Goal: Purchase product/service

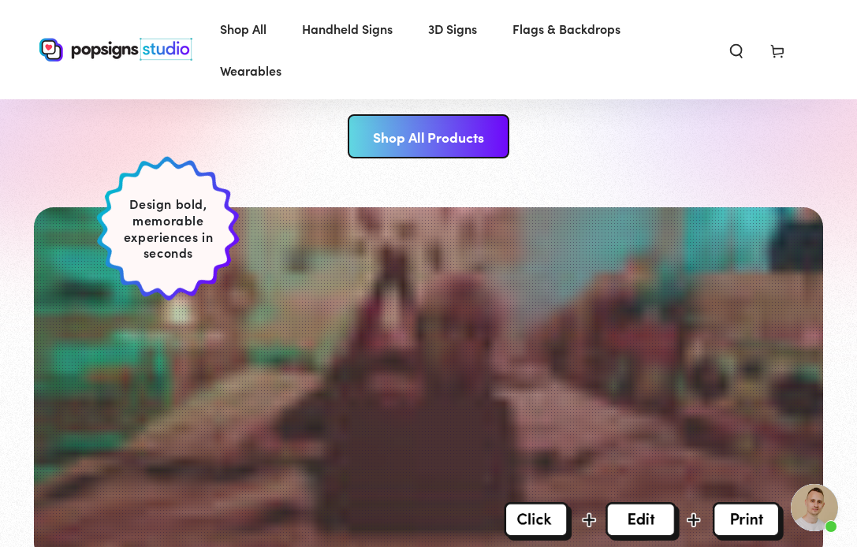
scroll to position [257, 0]
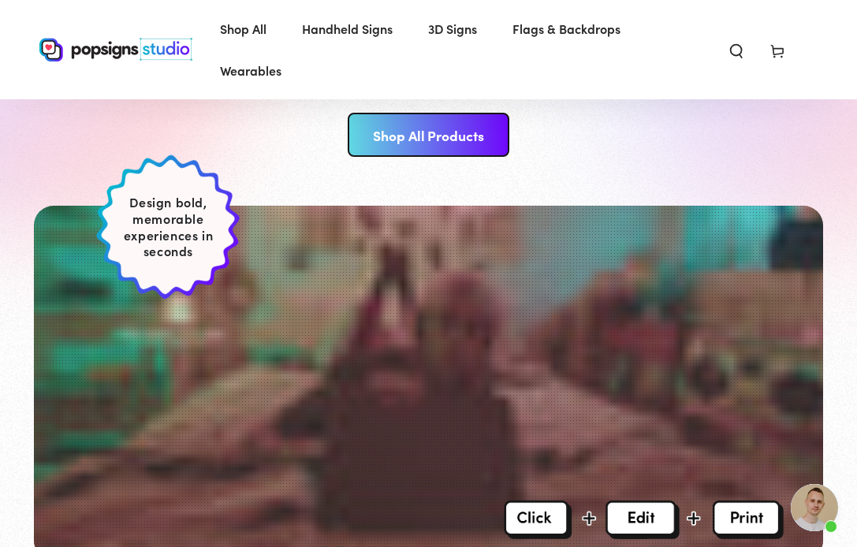
click at [415, 128] on link "Shop All Products" at bounding box center [429, 135] width 162 height 44
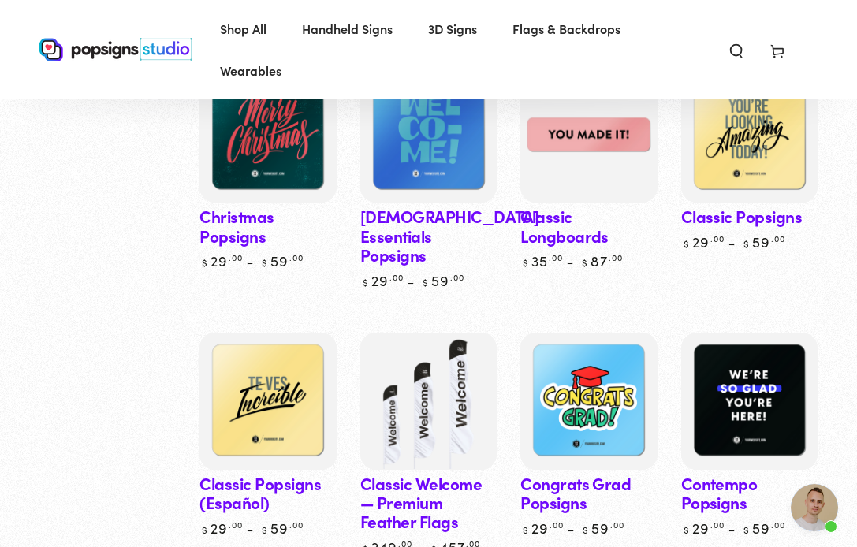
scroll to position [866, 0]
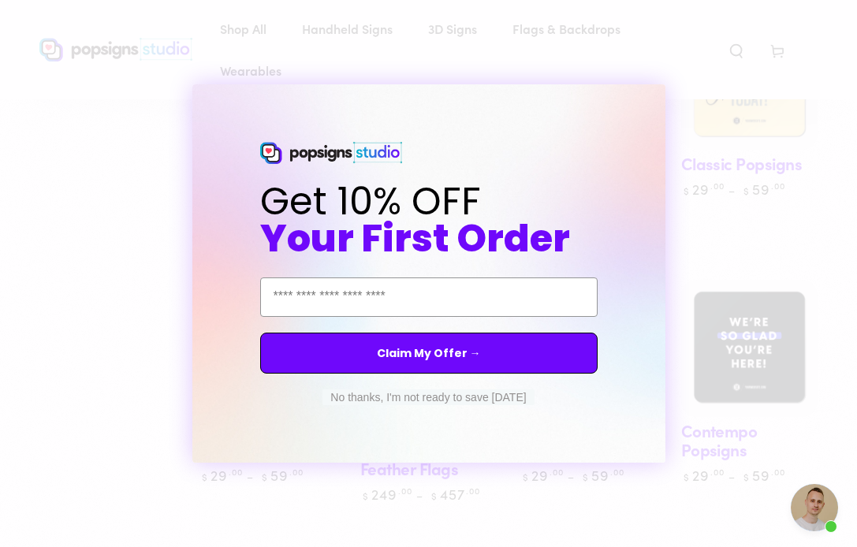
click at [463, 397] on button "No thanks, I'm not ready to save today" at bounding box center [427, 397] width 211 height 16
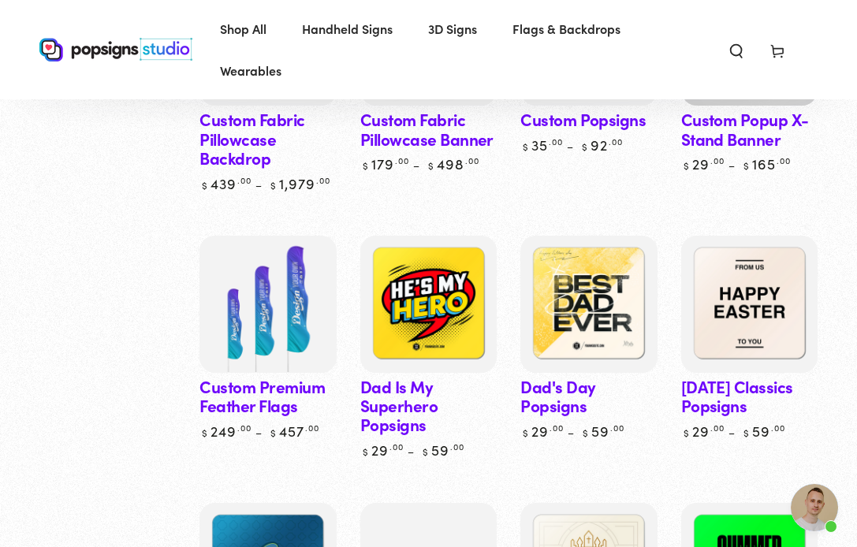
scroll to position [1719, 0]
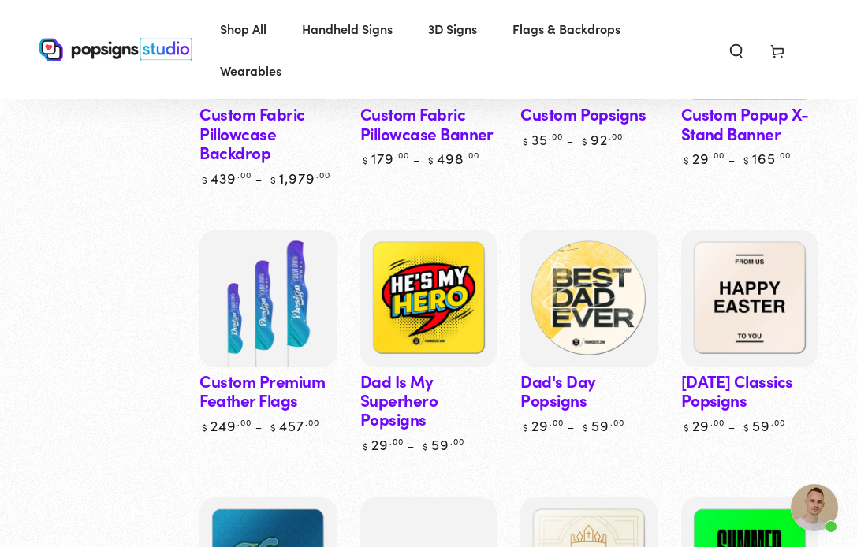
click at [564, 284] on img at bounding box center [589, 299] width 141 height 141
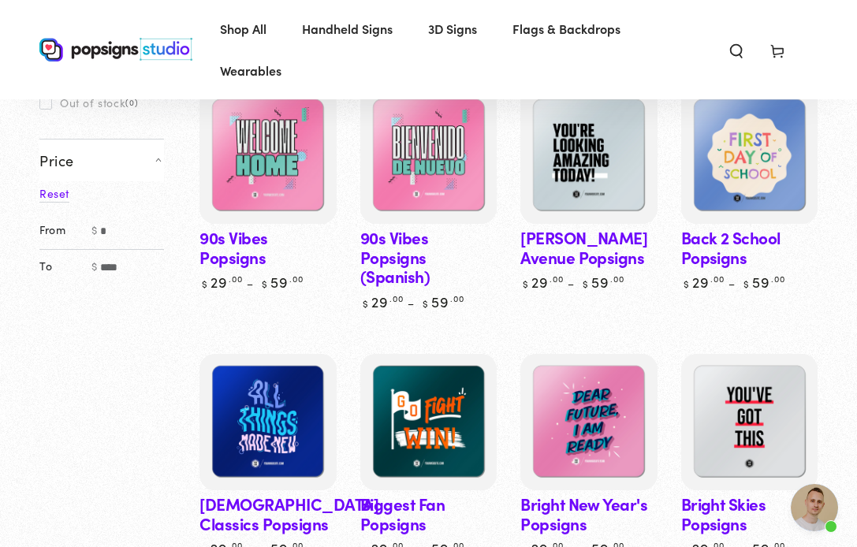
scroll to position [0, 0]
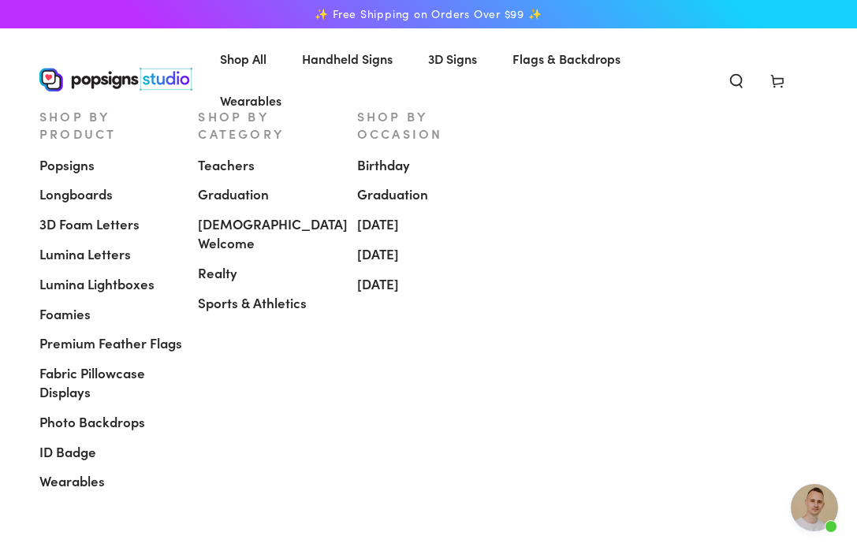
click at [55, 156] on span "Popsigns" at bounding box center [66, 165] width 55 height 19
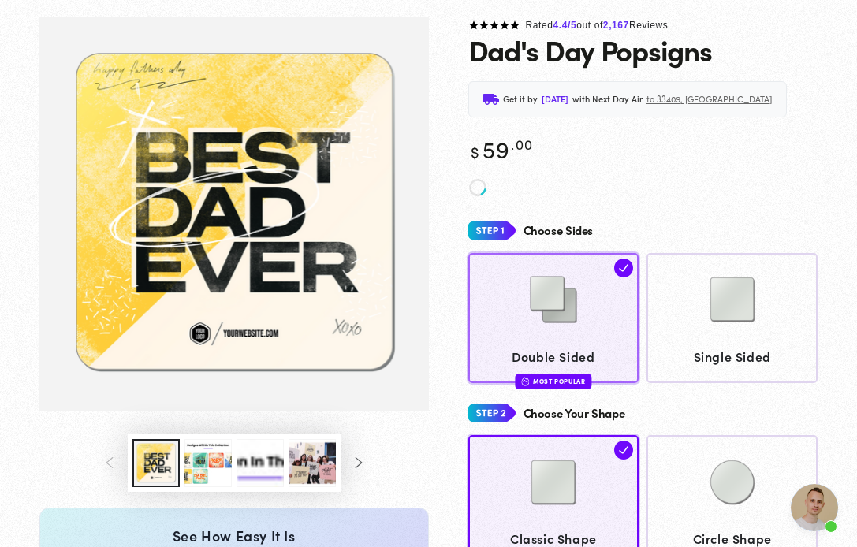
scroll to position [158, 0]
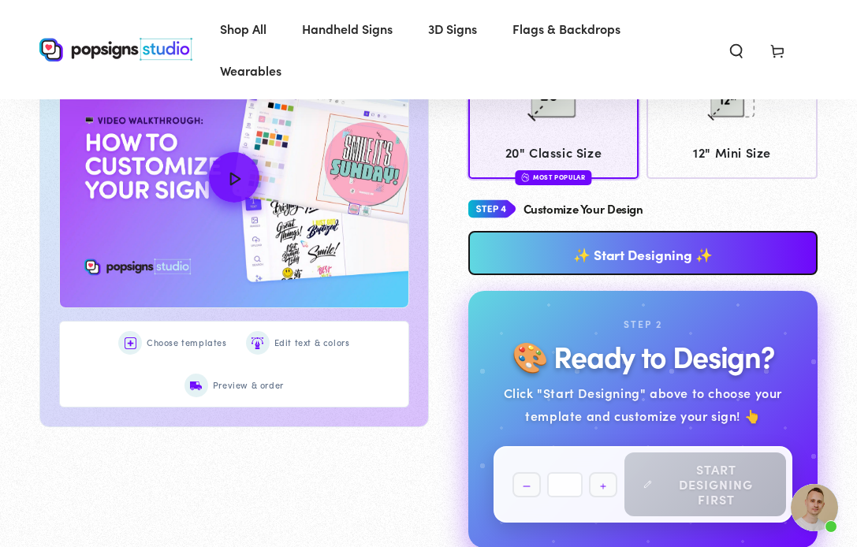
scroll to position [673, 0]
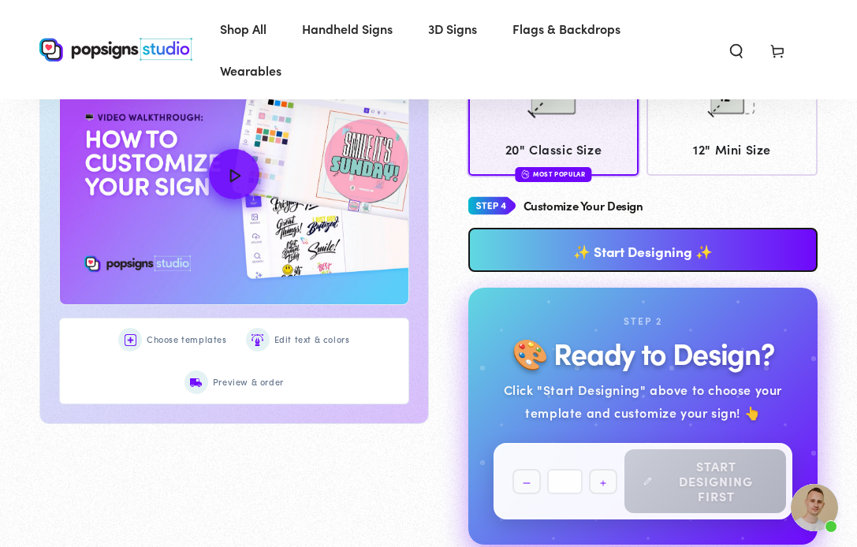
click at [568, 239] on link "✨ Start Designing ✨" at bounding box center [643, 250] width 350 height 44
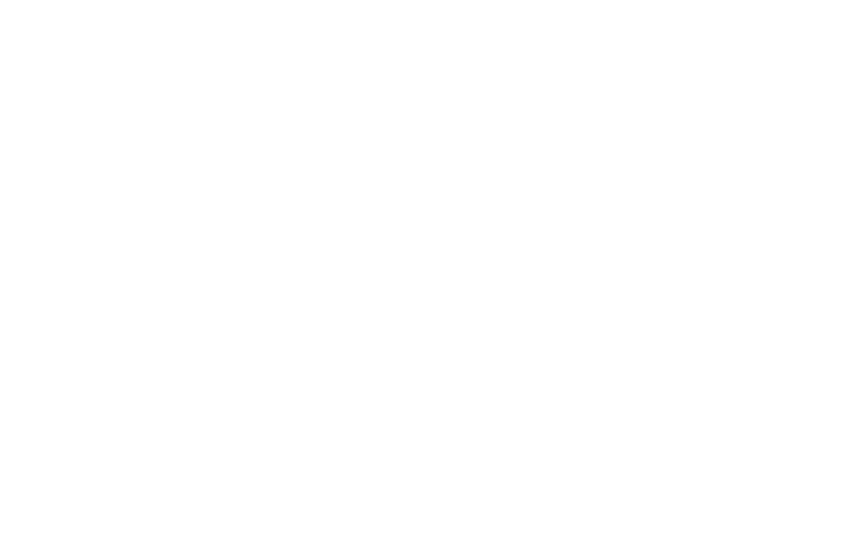
scroll to position [0, 0]
type textarea "An ancient tree with a door leading to a magical world"
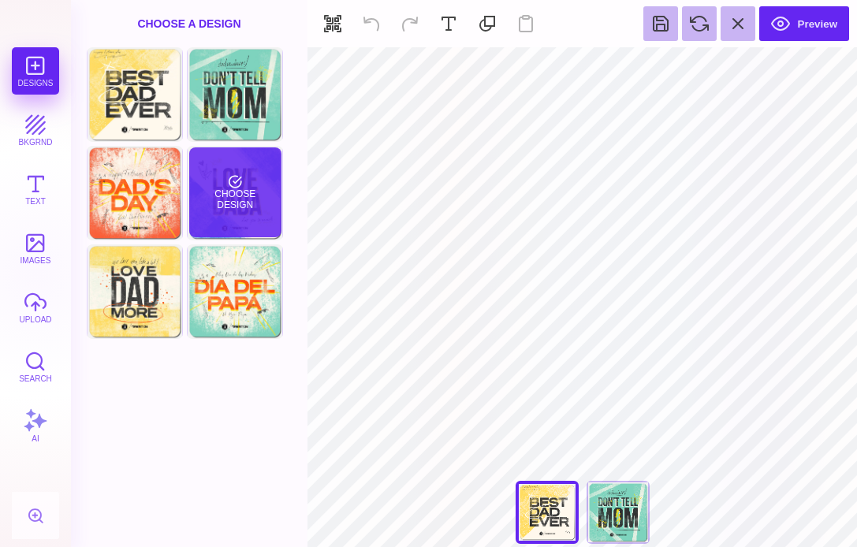
type input "#000000"
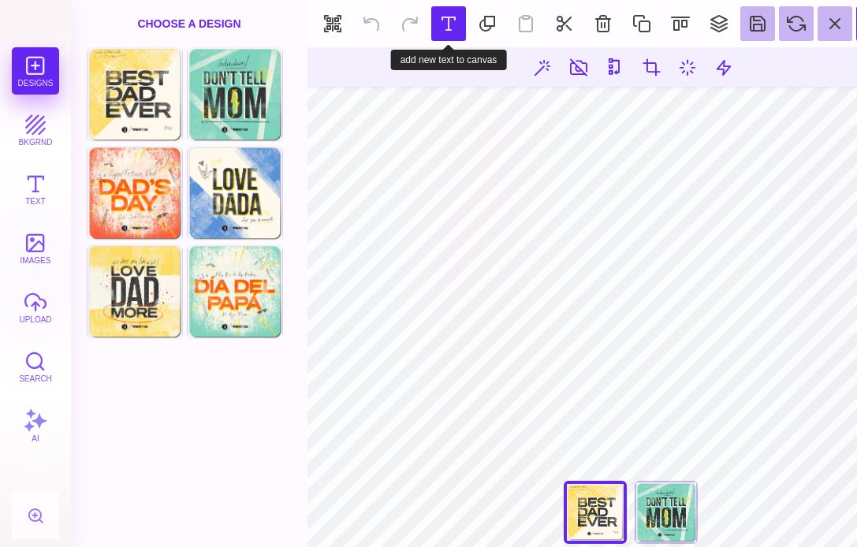
click at [438, 16] on button at bounding box center [448, 23] width 35 height 35
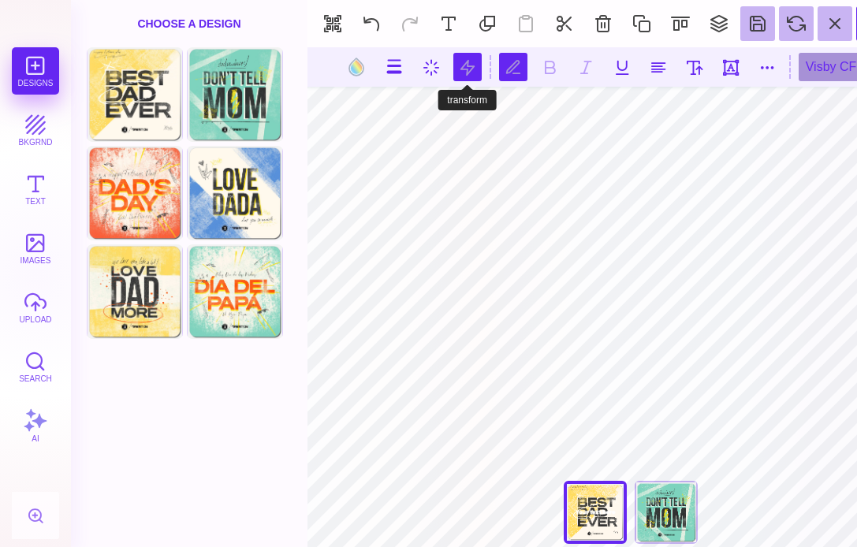
scroll to position [0, 1]
type textarea "**********"
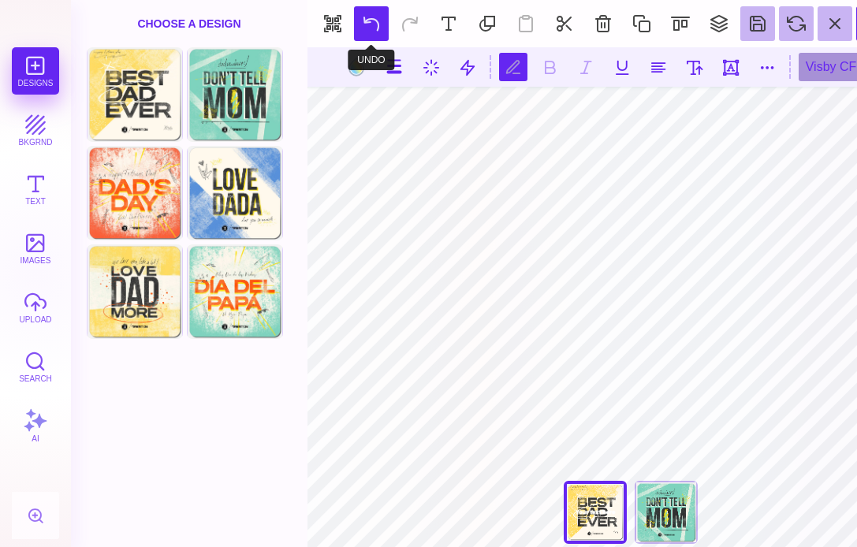
click at [366, 26] on button at bounding box center [371, 23] width 35 height 35
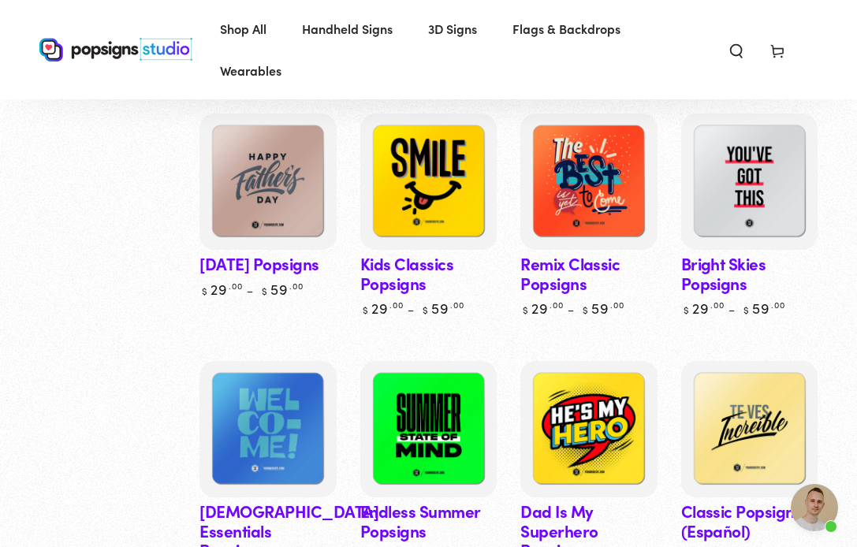
scroll to position [895, 0]
